Goal: Task Accomplishment & Management: Manage account settings

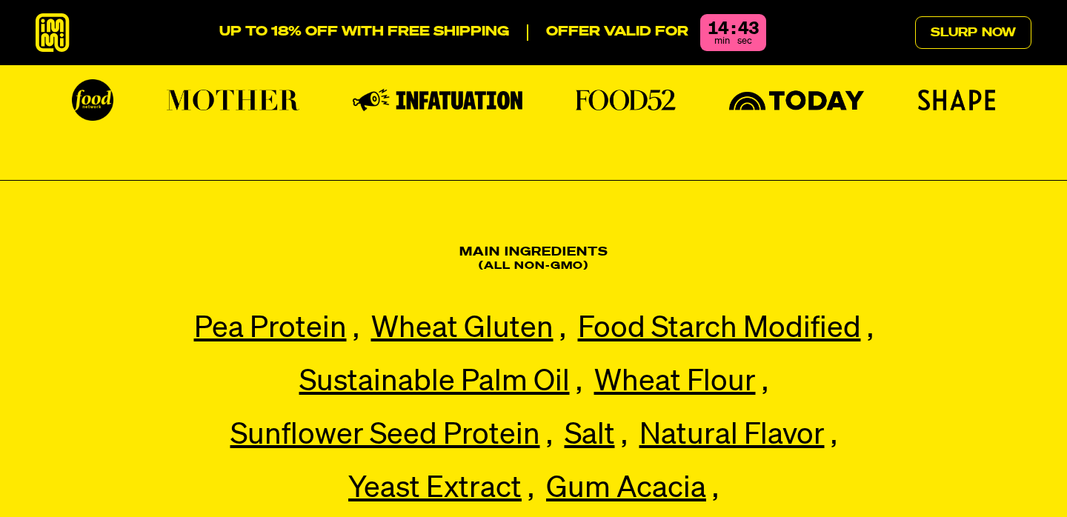
scroll to position [3372, 0]
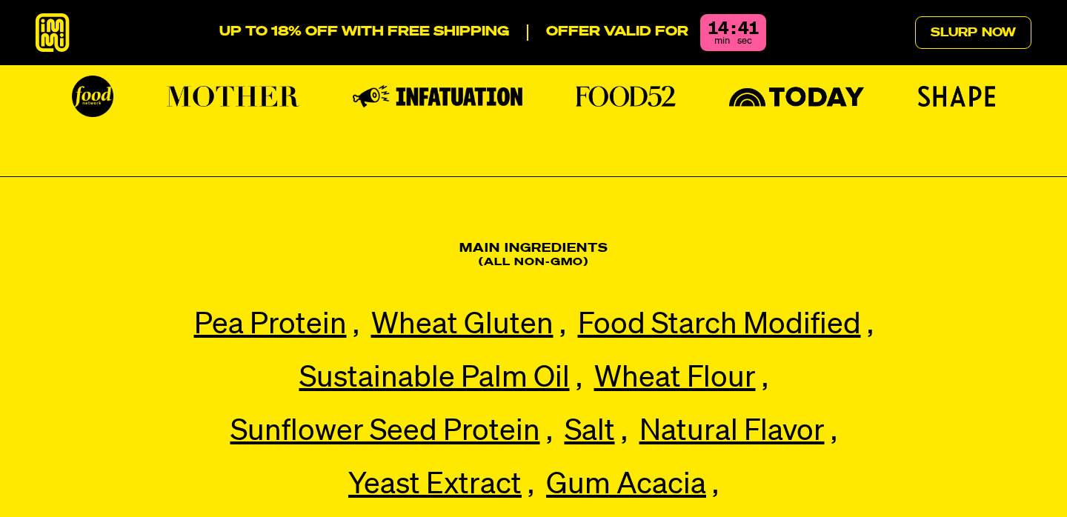
click at [60, 36] on icon at bounding box center [53, 32] width 34 height 39
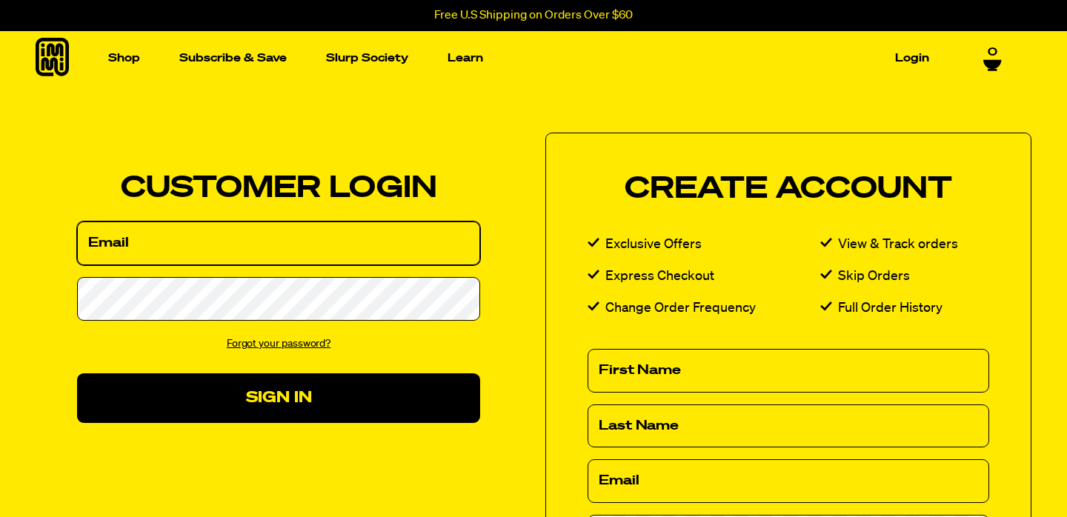
click at [340, 240] on input "Email" at bounding box center [278, 244] width 403 height 44
type input "[EMAIL_ADDRESS][DOMAIN_NAME]"
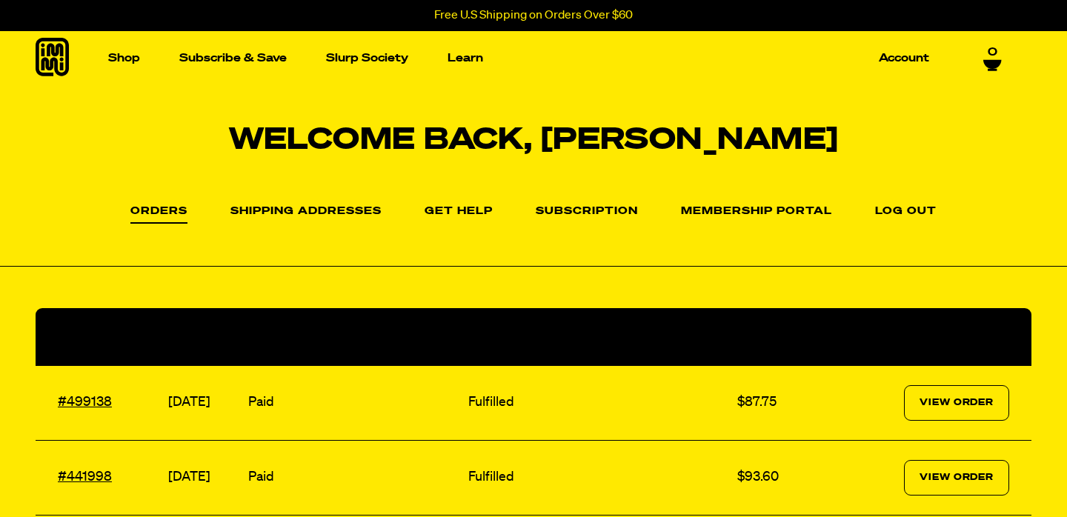
click at [579, 204] on li "Subscription" at bounding box center [587, 210] width 102 height 21
click at [585, 212] on link "Subscription" at bounding box center [587, 215] width 102 height 18
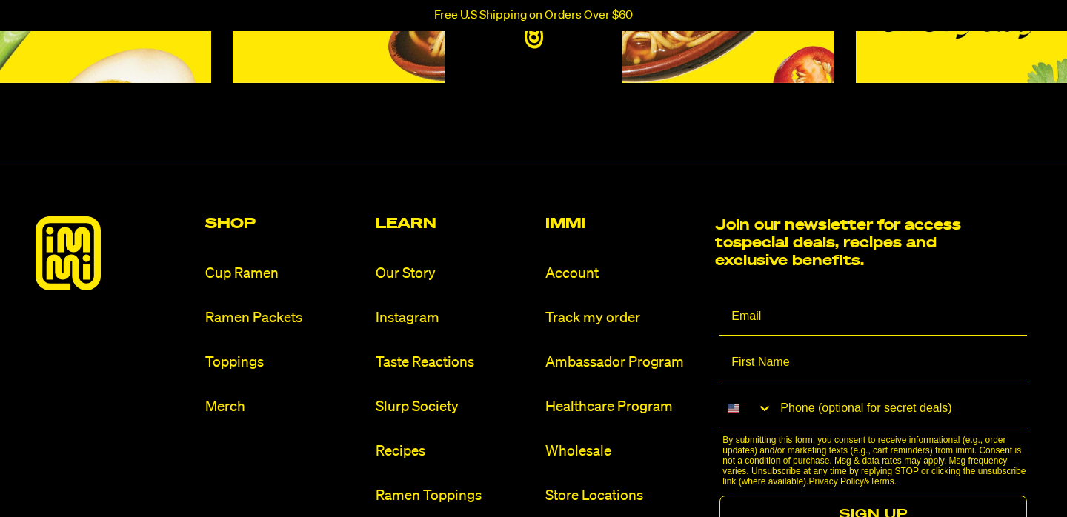
scroll to position [379, 0]
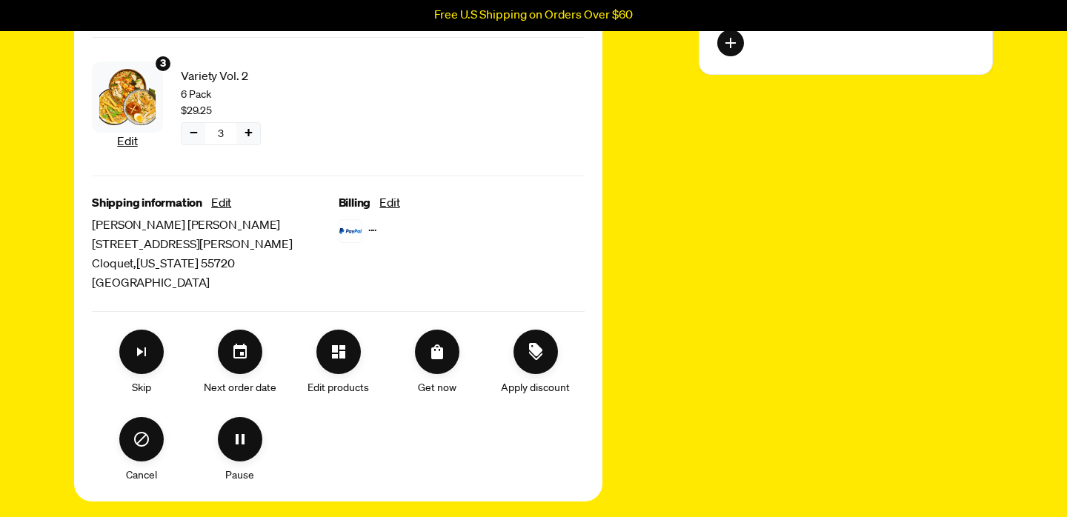
scroll to position [303, 0]
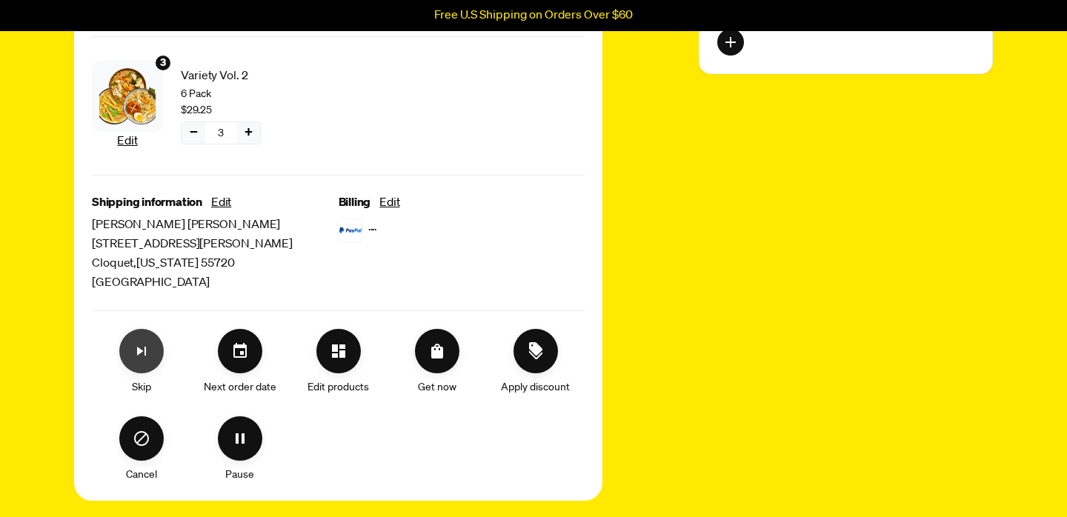
click at [142, 344] on icon "Skip subscription" at bounding box center [142, 351] width 18 height 18
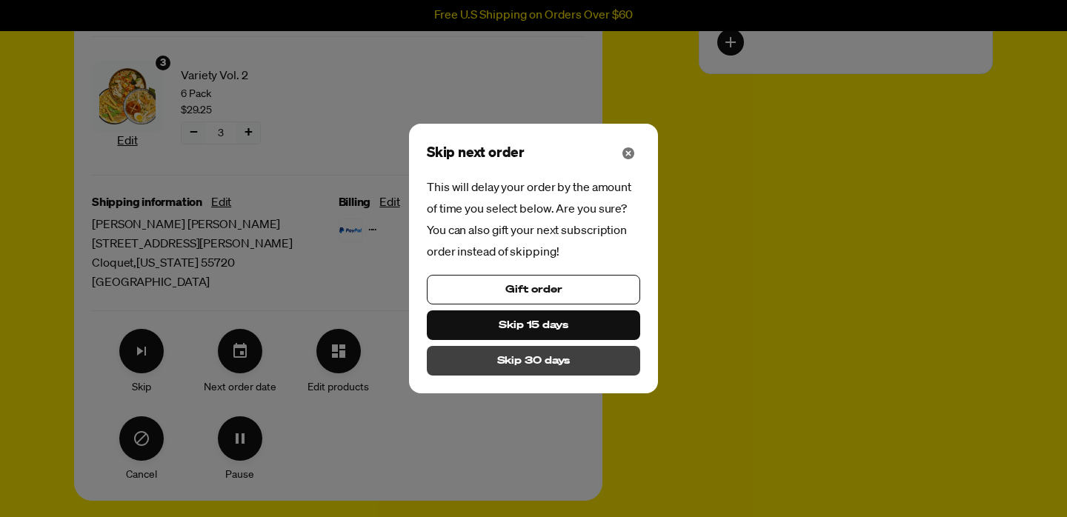
click at [538, 361] on span "Skip 30 days" at bounding box center [533, 361] width 73 height 16
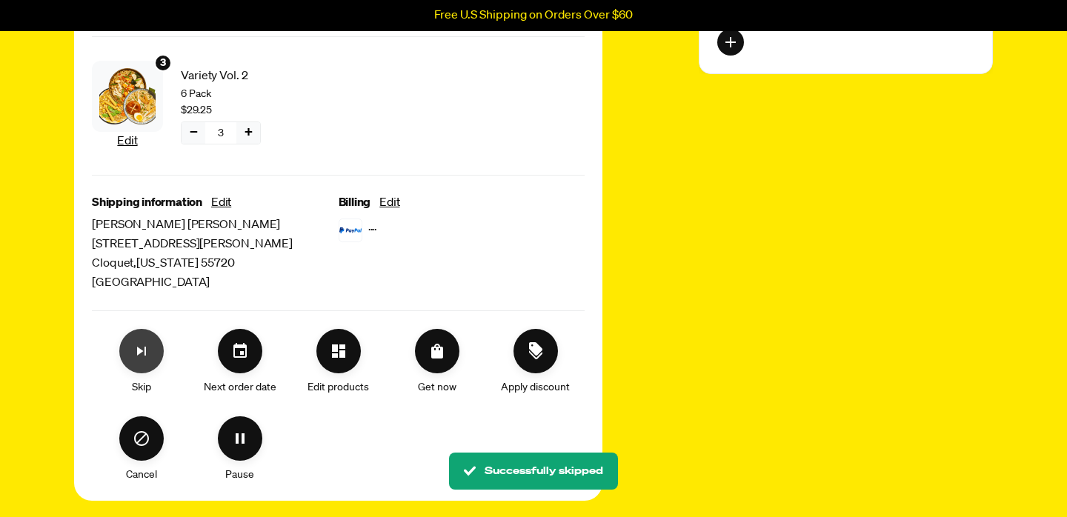
click at [136, 349] on icon "Skip subscription" at bounding box center [142, 351] width 18 height 18
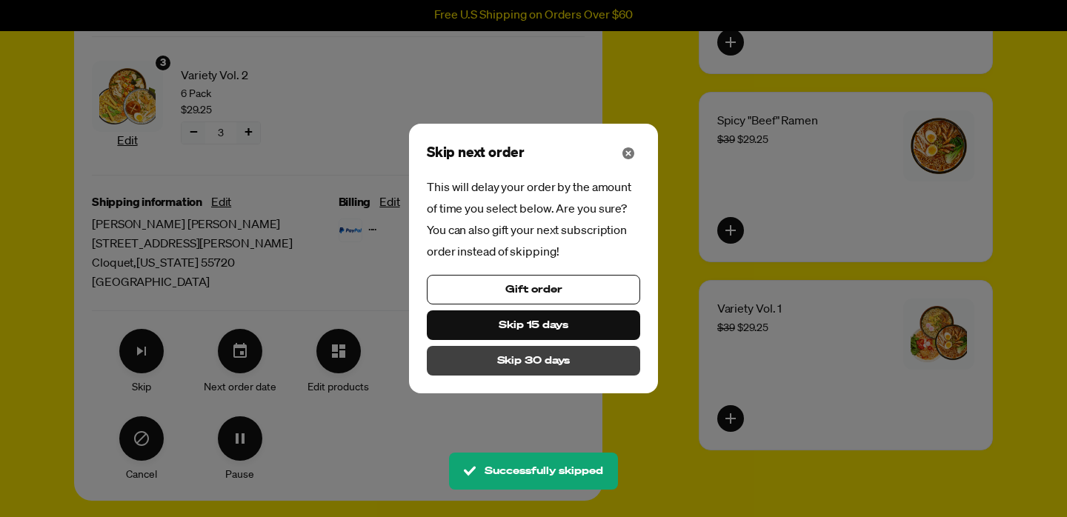
click at [535, 364] on span "Skip 30 days" at bounding box center [533, 361] width 73 height 16
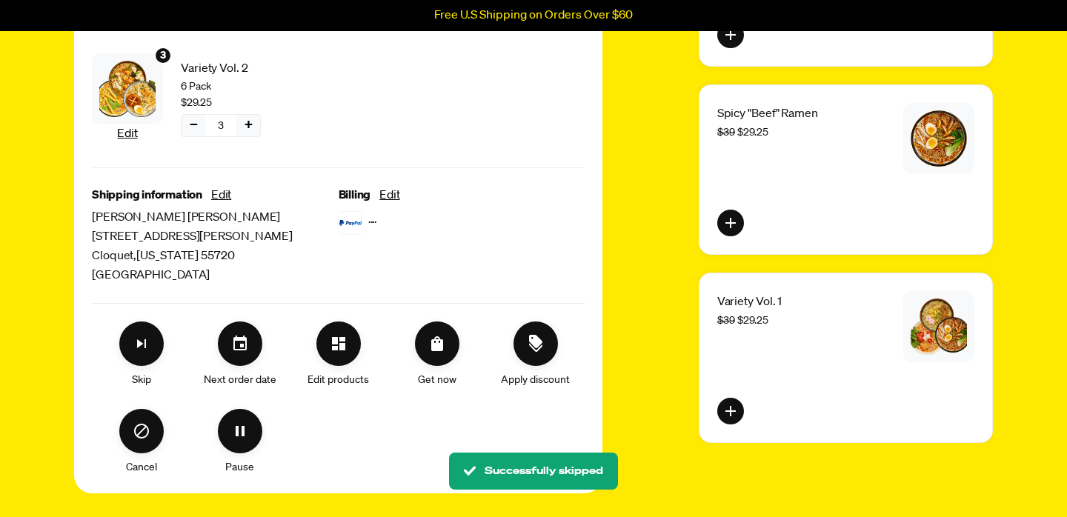
scroll to position [317, 0]
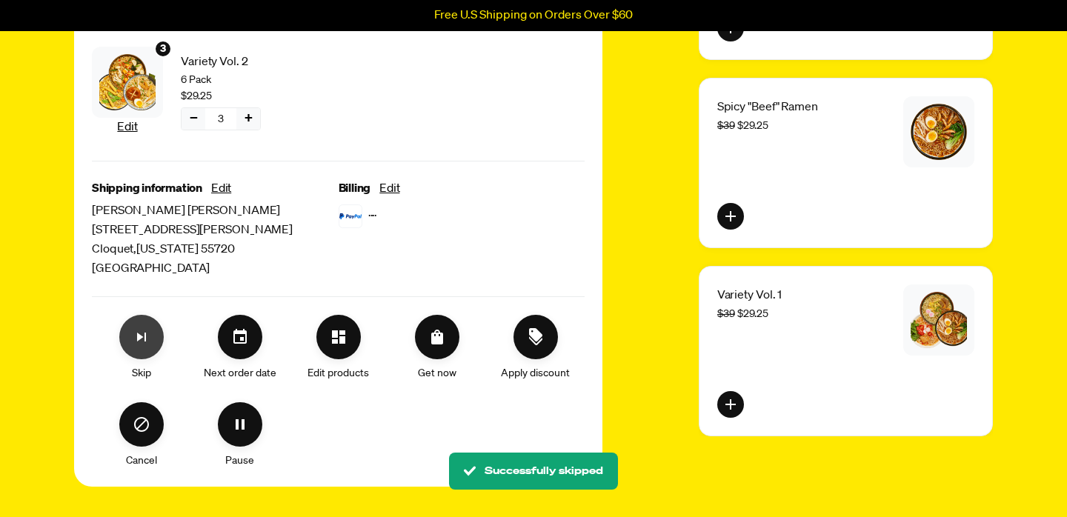
click at [149, 334] on icon "Skip subscription" at bounding box center [142, 337] width 18 height 18
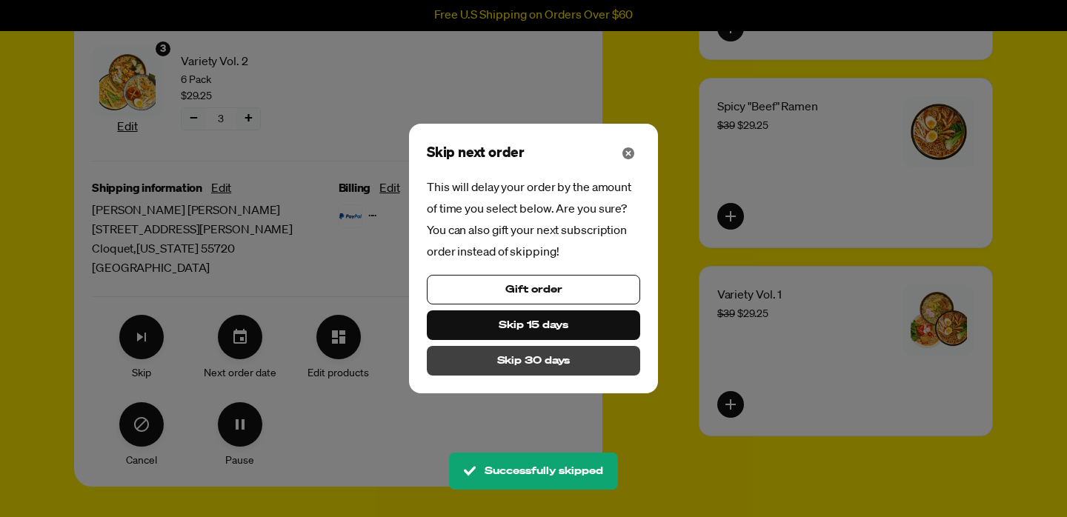
click at [542, 356] on span "Skip 30 days" at bounding box center [533, 361] width 73 height 16
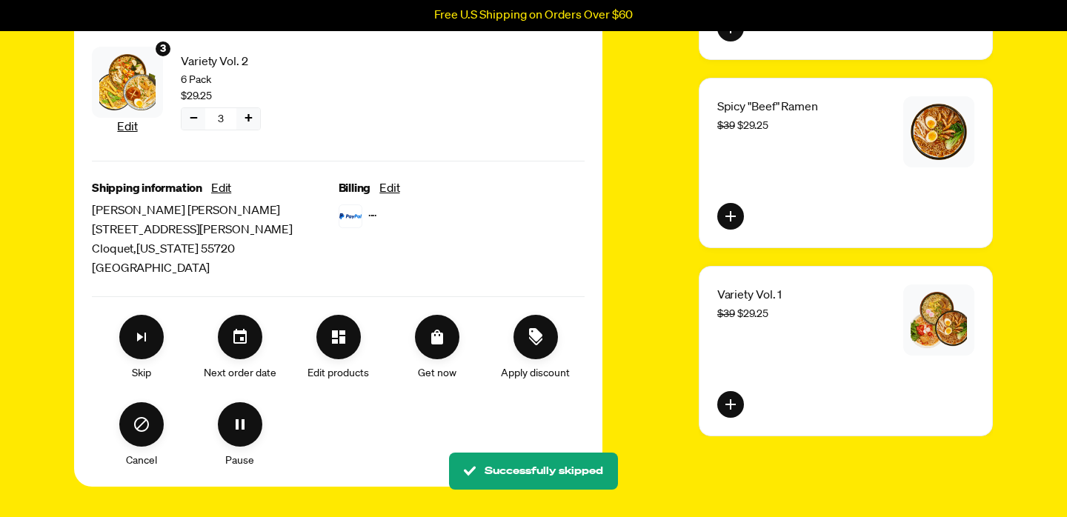
scroll to position [0, 0]
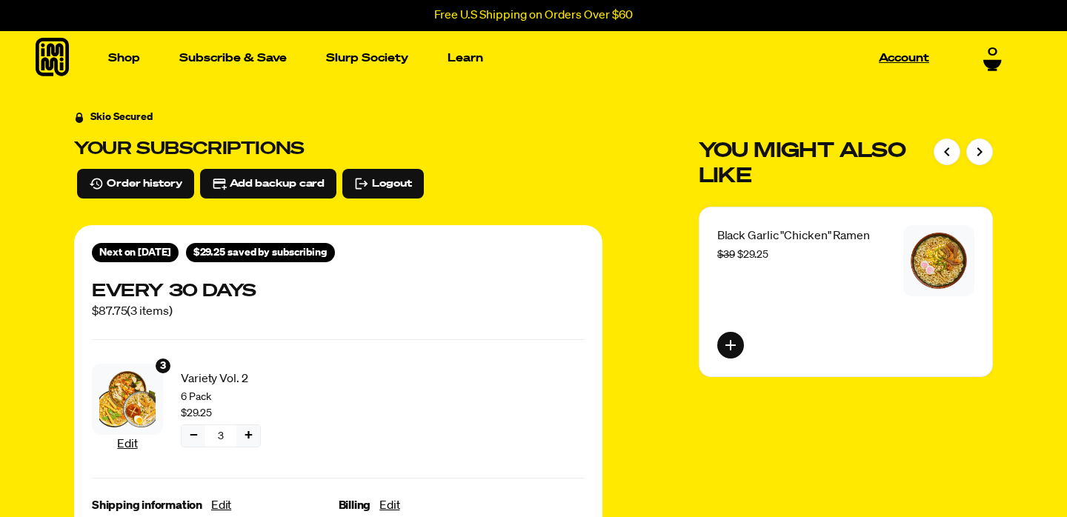
click at [902, 53] on link "Account" at bounding box center [904, 58] width 62 height 23
